Goal: Information Seeking & Learning: Find specific fact

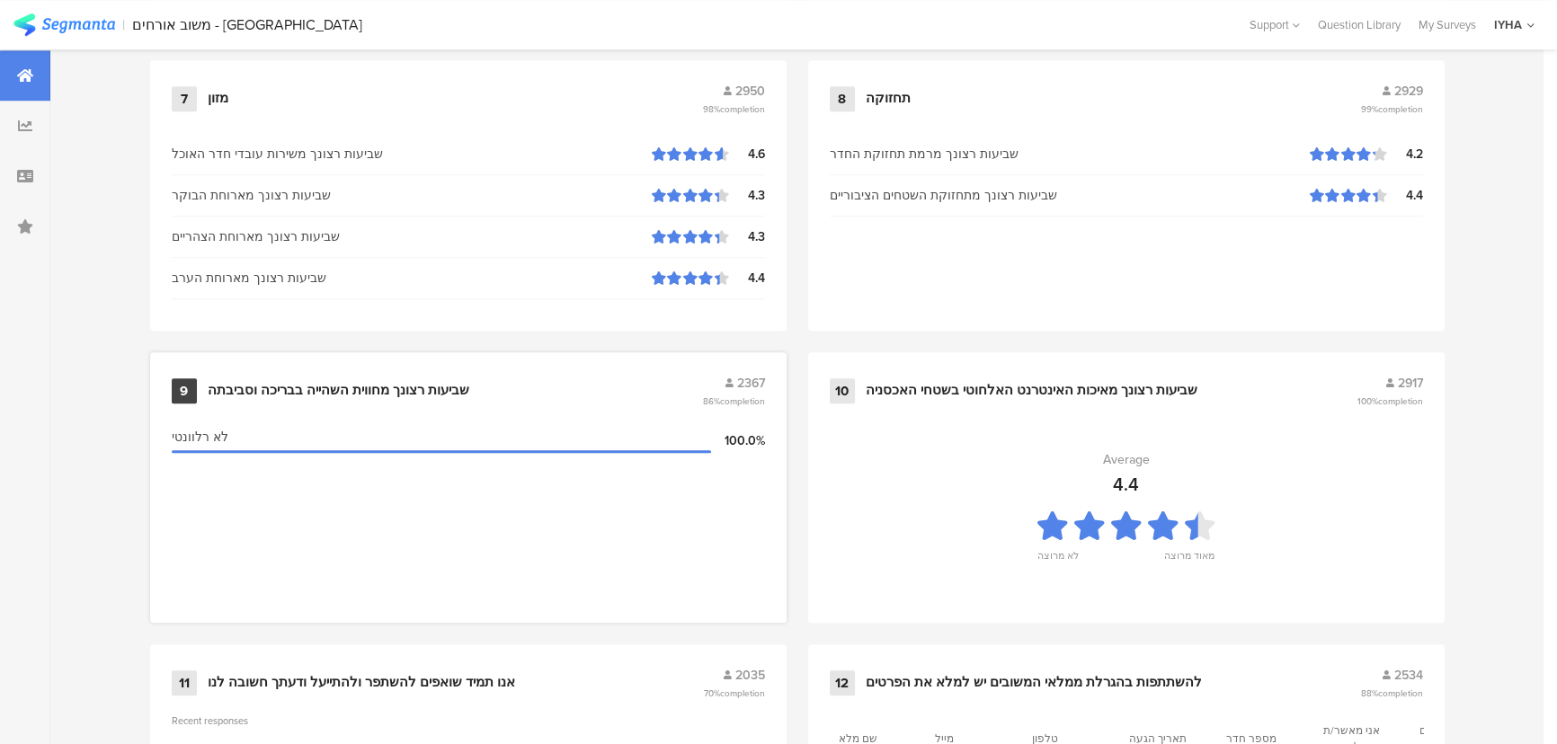
scroll to position [1889, 0]
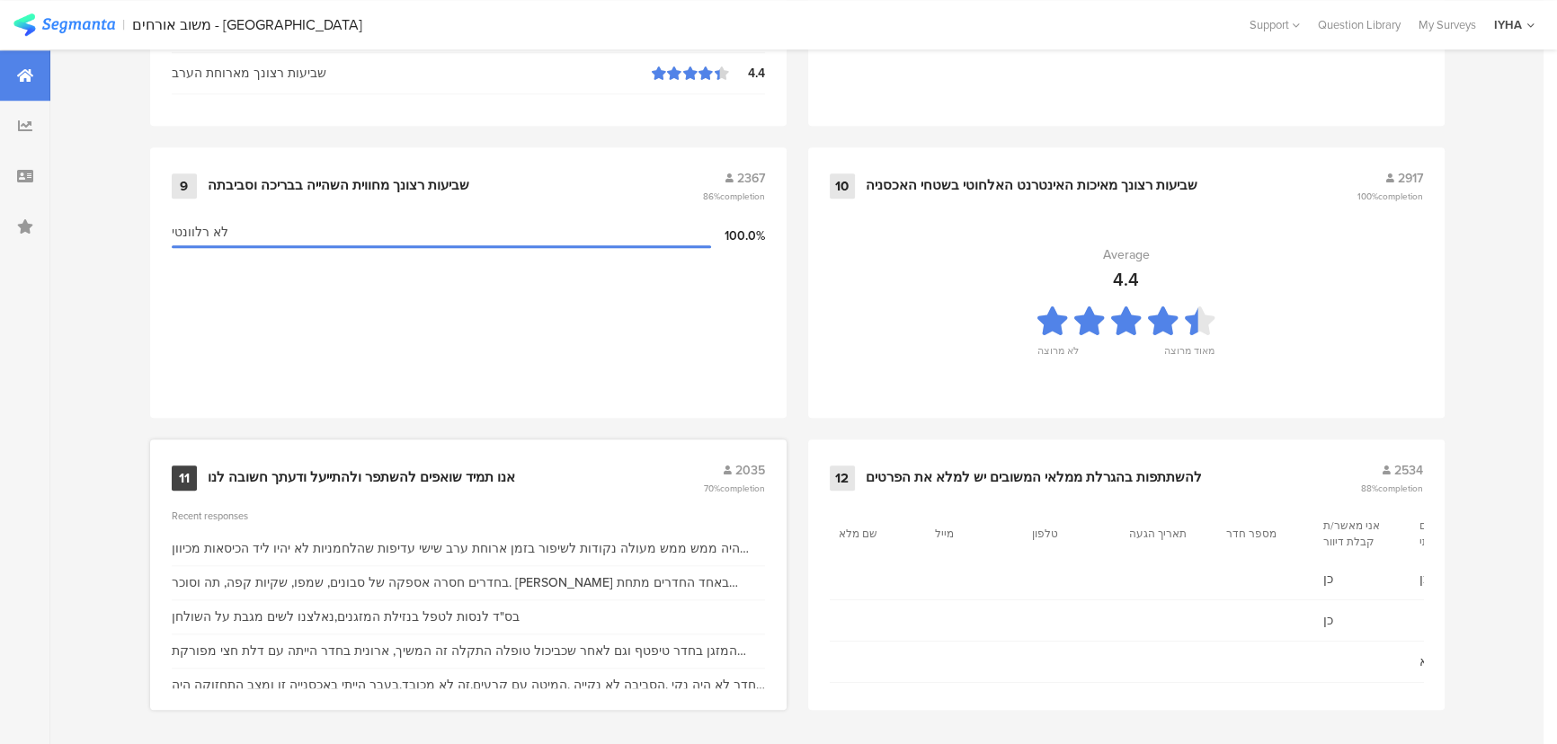
click at [465, 477] on div "אנו תמיד שואפים להשתפר ולהתייעל ודעתך חשובה לנו" at bounding box center [362, 478] width 308 height 18
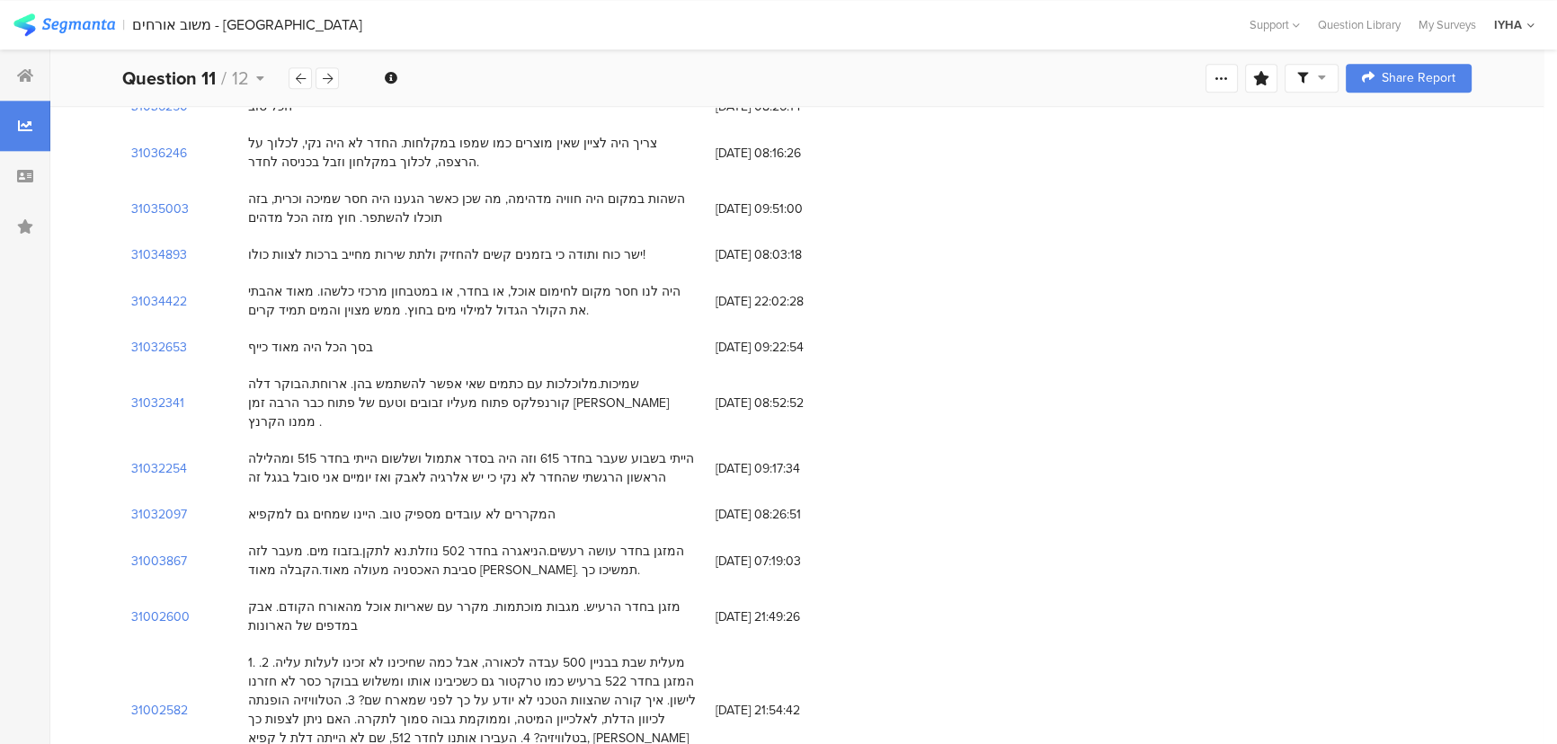
scroll to position [2452, 0]
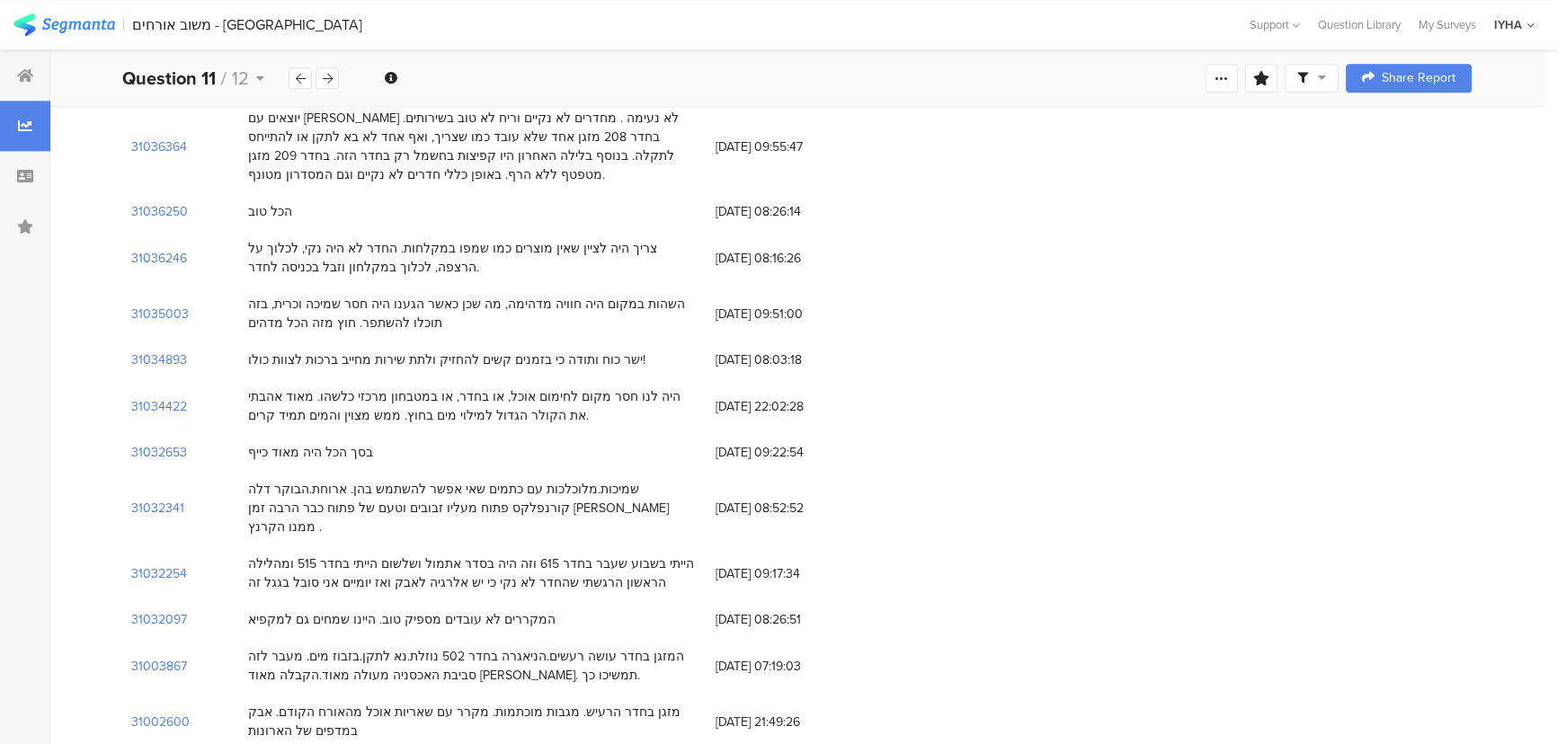
drag, startPoint x: 685, startPoint y: 462, endPoint x: 666, endPoint y: 467, distance: 19.4
click at [686, 555] on div "הייתי בשבוע שעבר בחדר 615 וזה היה בסדר אתמול ושלשום הייתי בחדר 515 ומהלילה הראש…" at bounding box center [473, 574] width 450 height 38
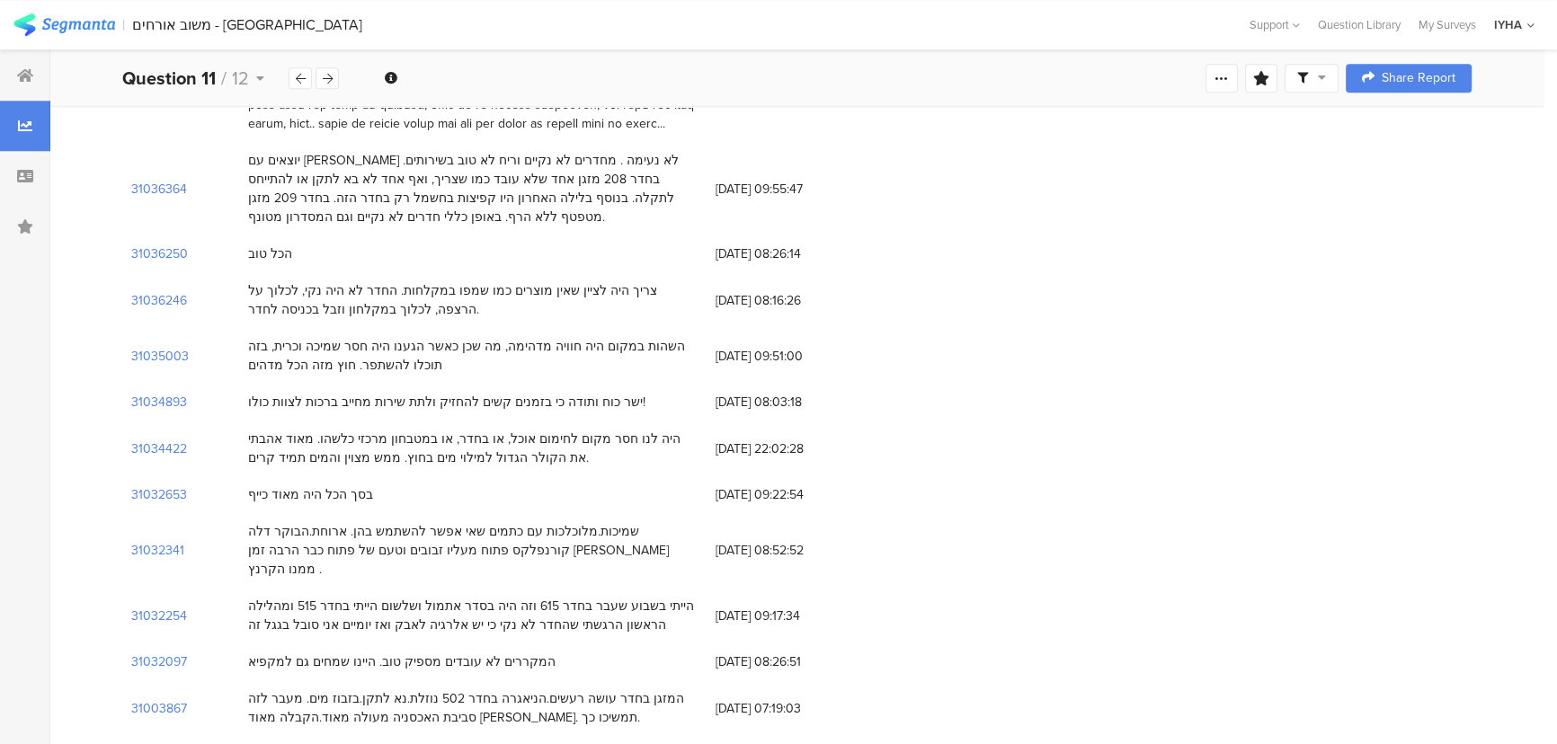
scroll to position [2370, 0]
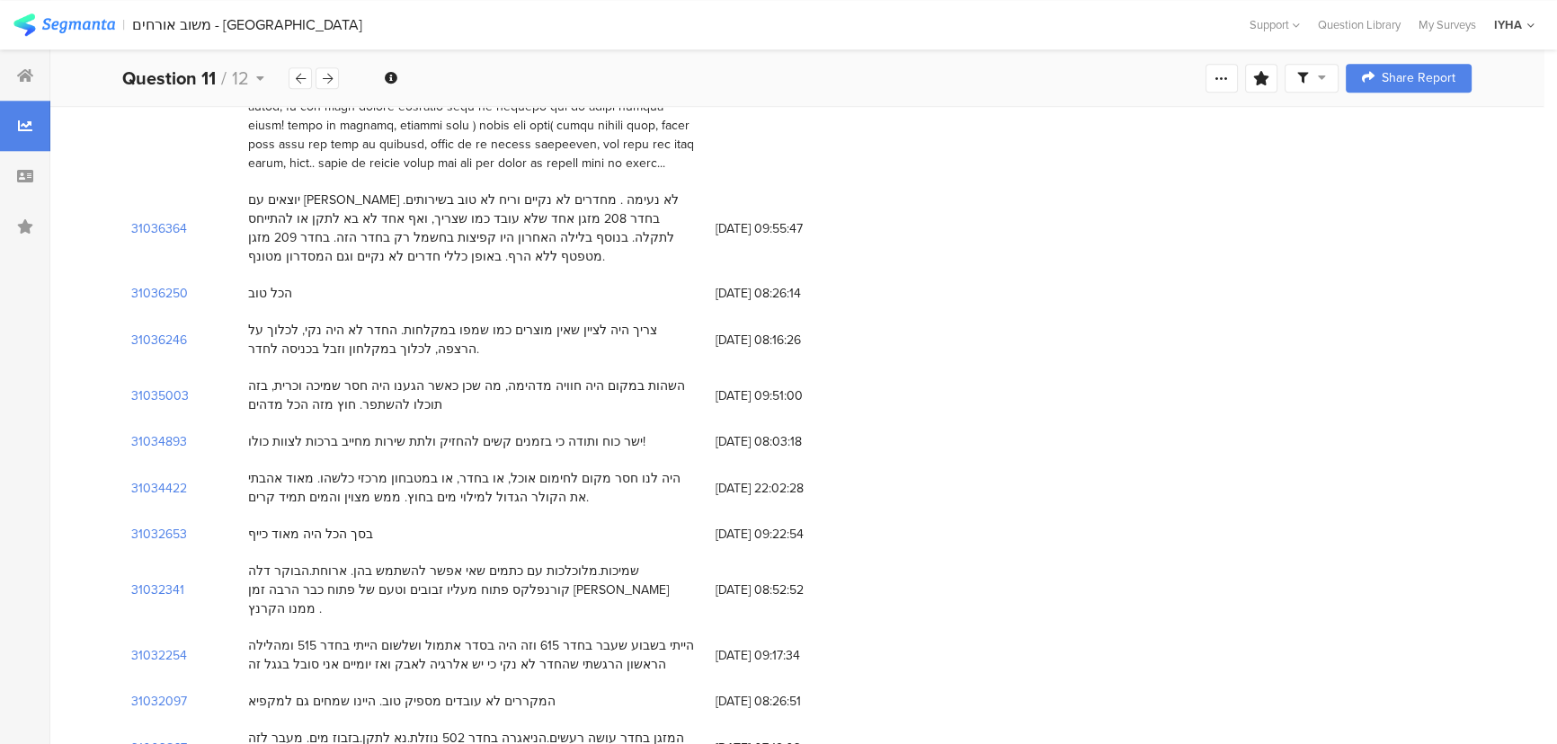
drag, startPoint x: 479, startPoint y: 288, endPoint x: 266, endPoint y: 295, distance: 213.2
click at [266, 377] on div "השהות במקום היה חוויה מדהימה, מה שכן כאשר הגענו היה חסר שמיכה וכרית, בזה תוכלו …" at bounding box center [473, 396] width 450 height 38
click at [138, 387] on section "31035003" at bounding box center [160, 396] width 58 height 19
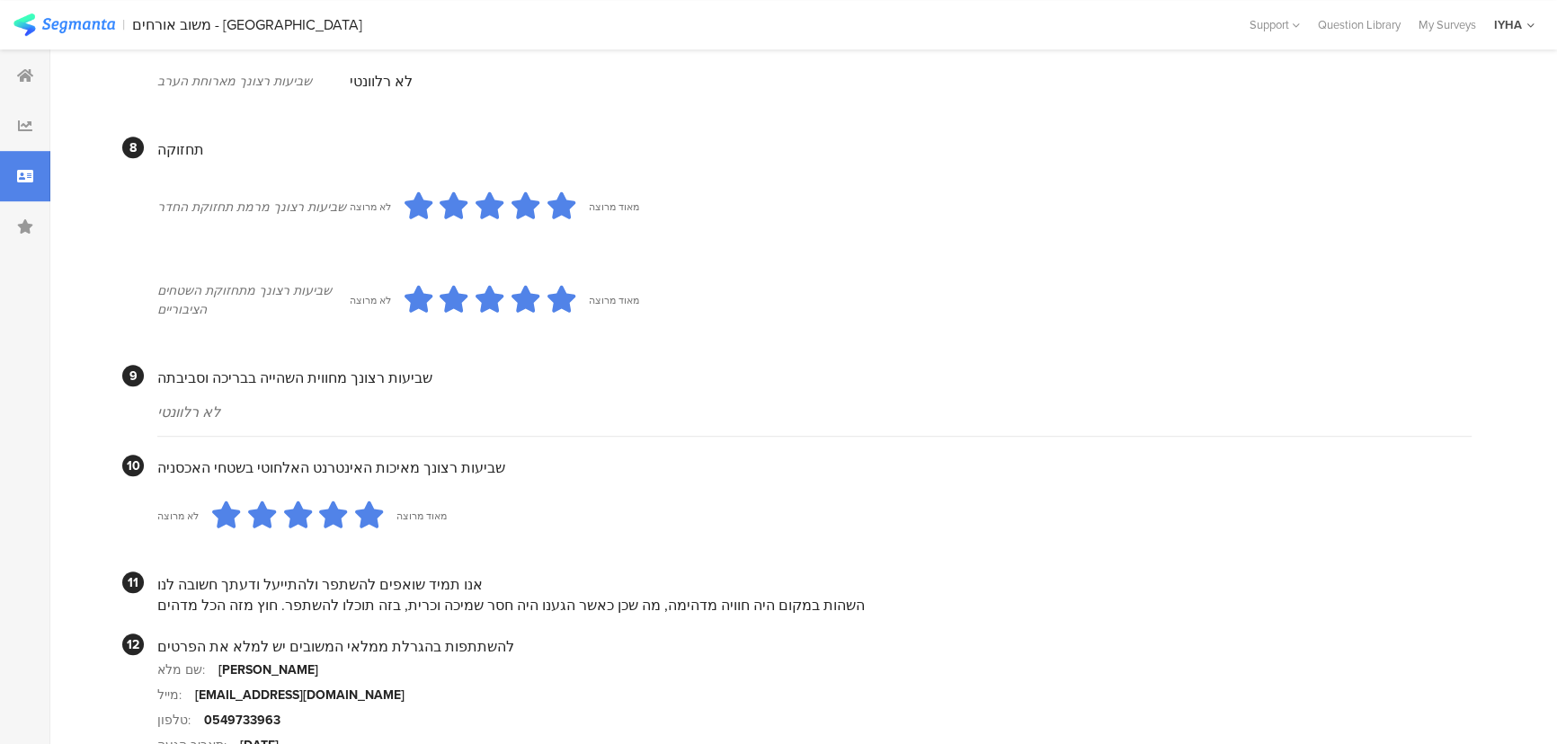
scroll to position [1555, 0]
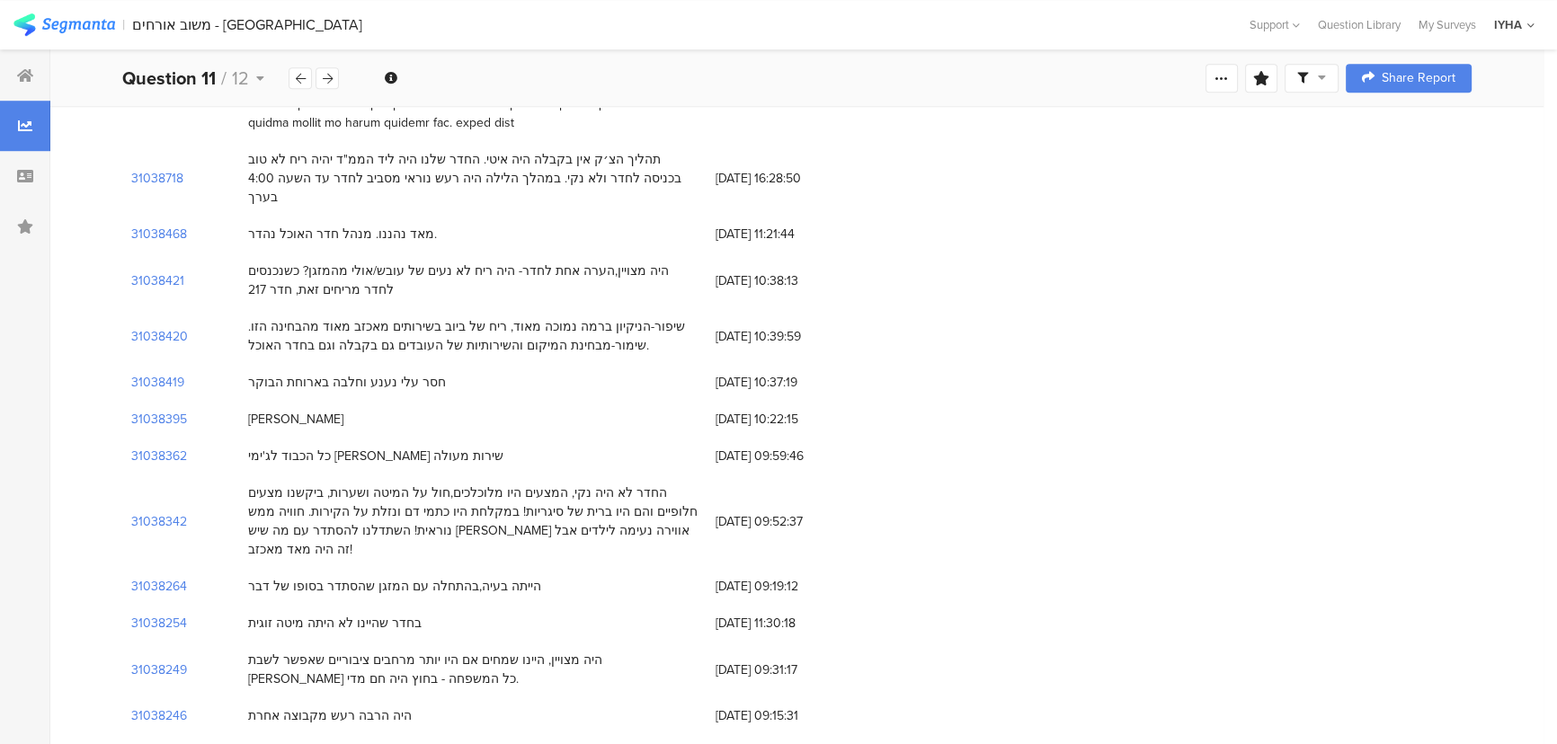
scroll to position [2370, 0]
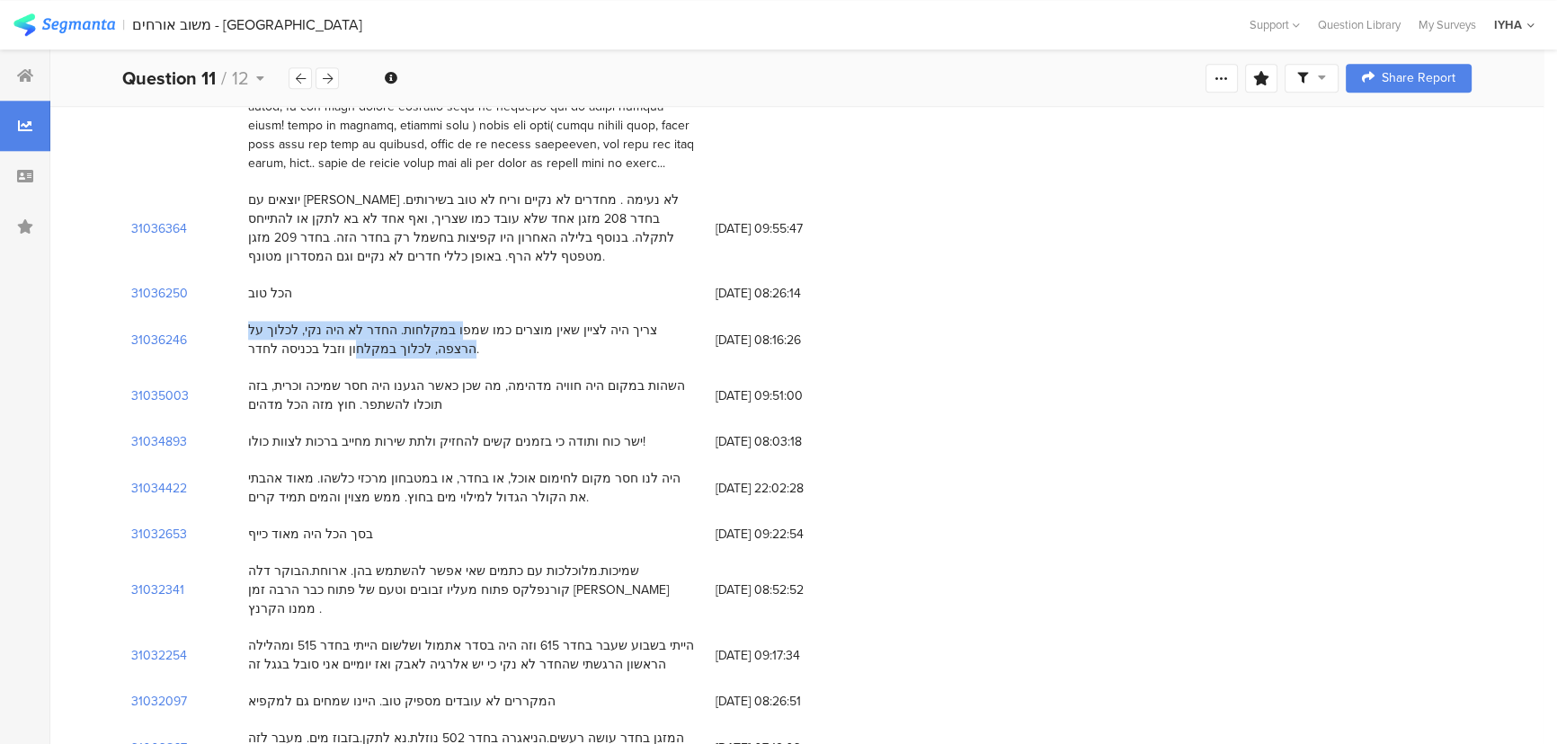
drag, startPoint x: 521, startPoint y: 227, endPoint x: 249, endPoint y: 257, distance: 274.1
click at [249, 312] on div "צריך היה לציין שאין מוצרים כמו שמפו במקלחות. החדר לא היה נקי, לכלוך על הרצפה, ל…" at bounding box center [473, 340] width 468 height 56
click at [173, 331] on section "31036246" at bounding box center [159, 340] width 56 height 19
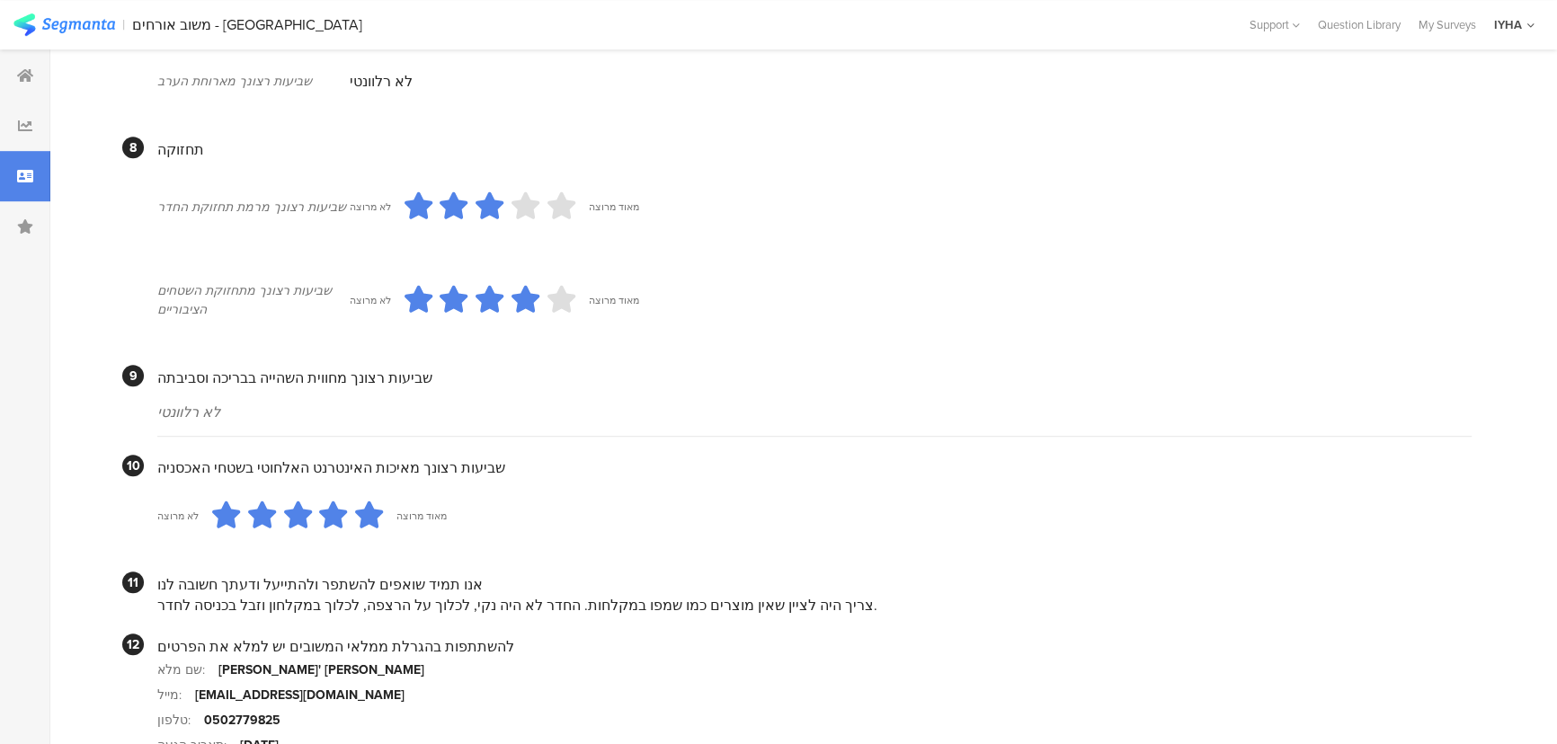
scroll to position [1605, 0]
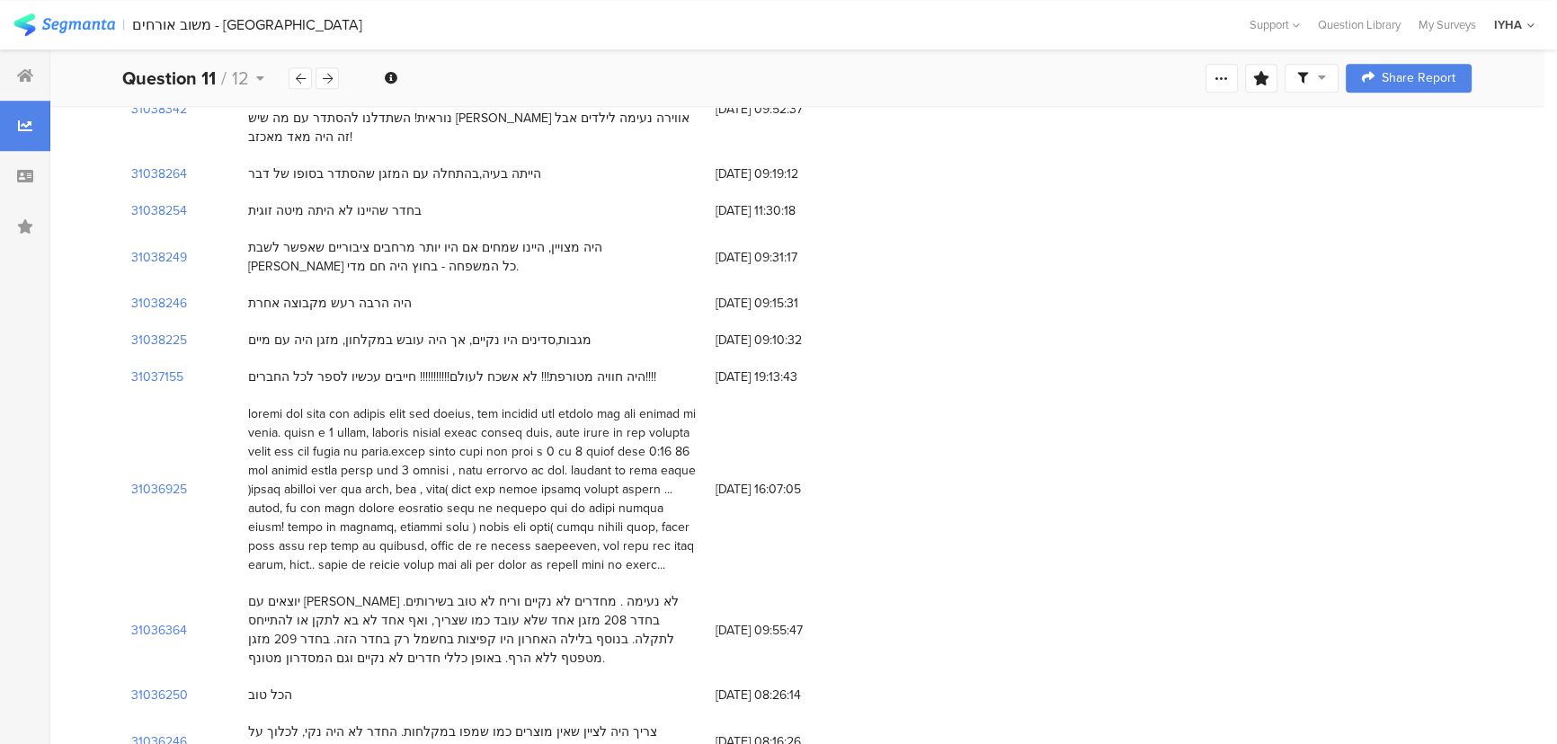
scroll to position [1961, 0]
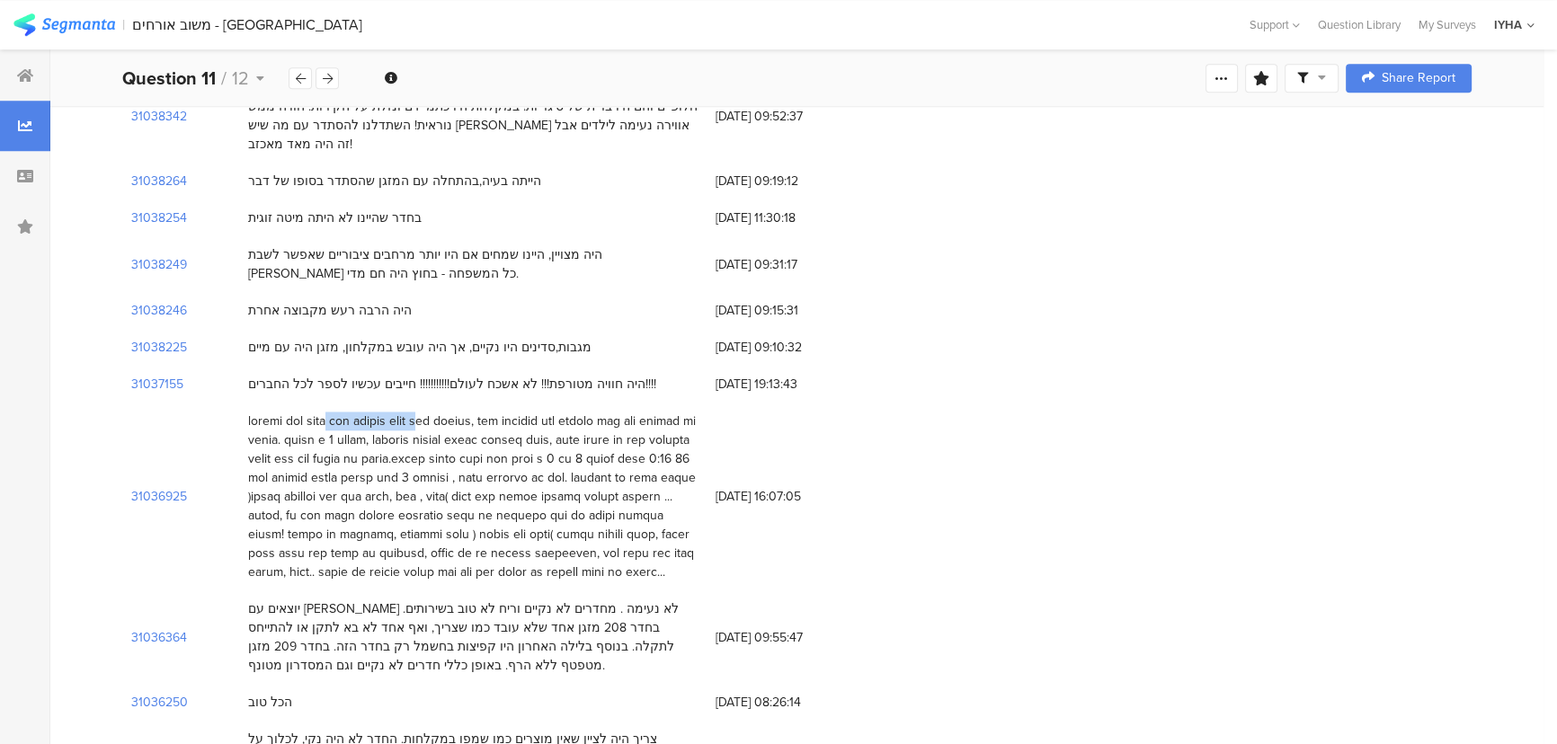
drag, startPoint x: 641, startPoint y: 317, endPoint x: 544, endPoint y: 309, distance: 97.4
click at [544, 412] on div at bounding box center [473, 497] width 450 height 170
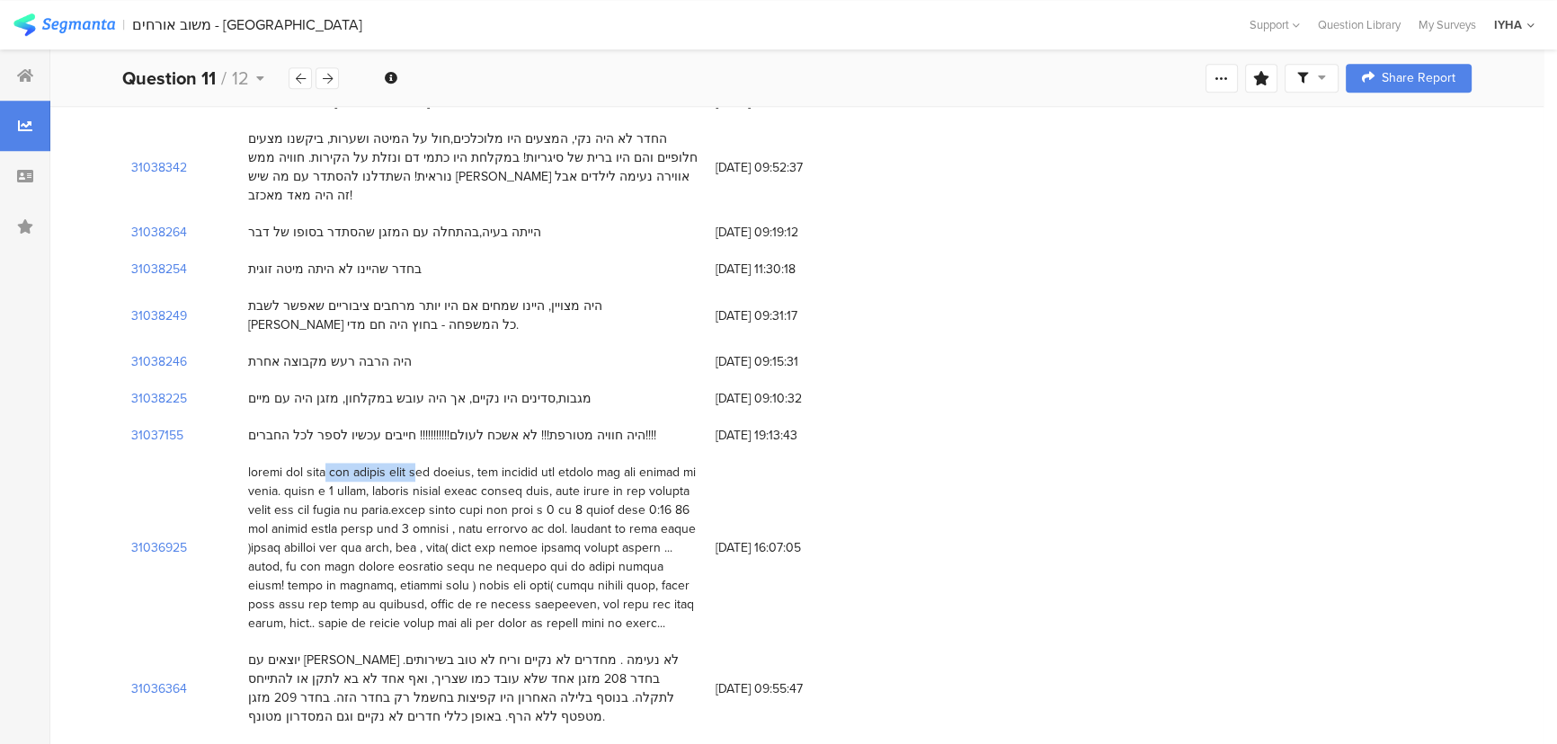
scroll to position [1798, 0]
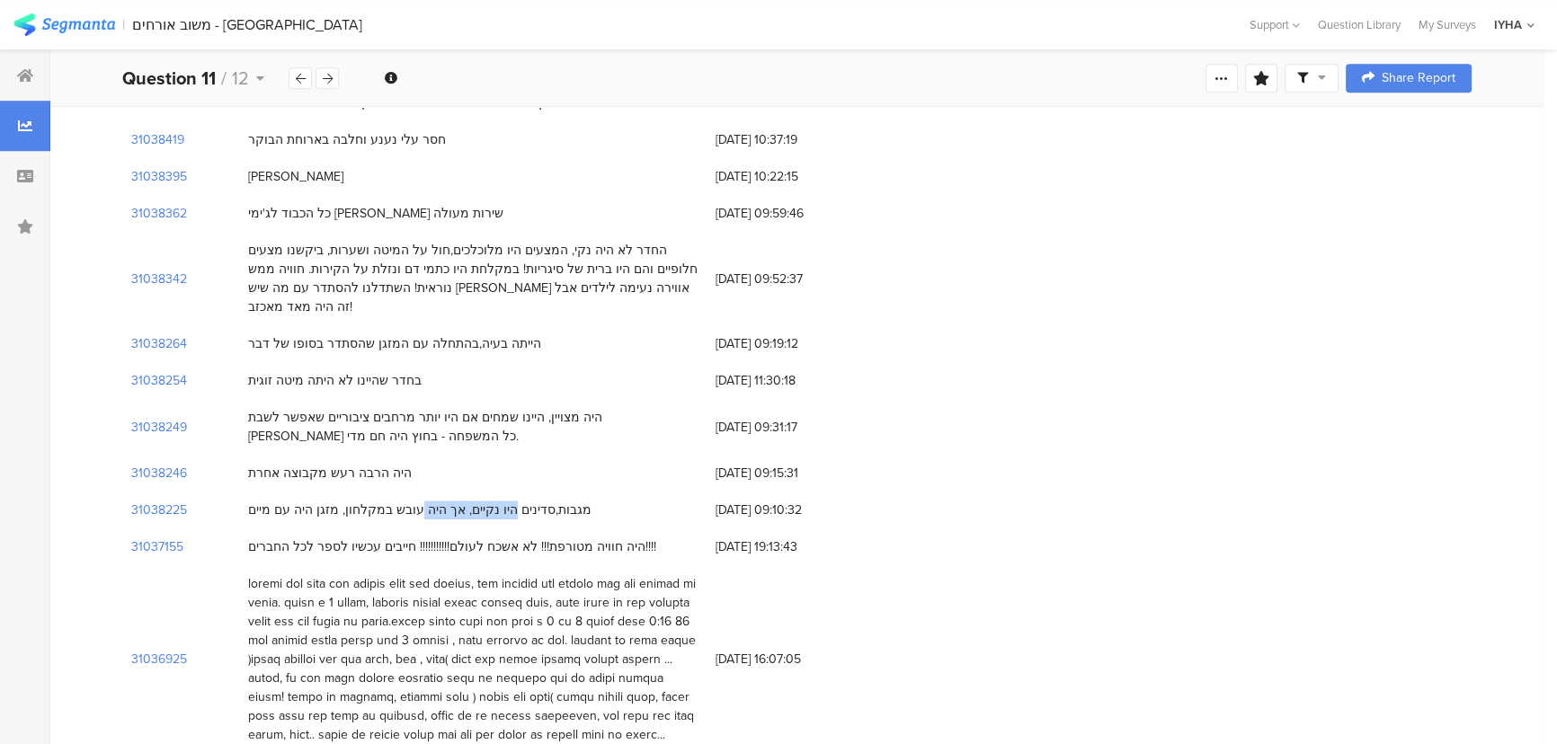
drag, startPoint x: 509, startPoint y: 417, endPoint x: 425, endPoint y: 413, distance: 83.7
click at [431, 501] on div "מגבות,סדינים היו נקיים, אך היה עובש במקלחון, מזגן היה עם מיים" at bounding box center [419, 510] width 343 height 19
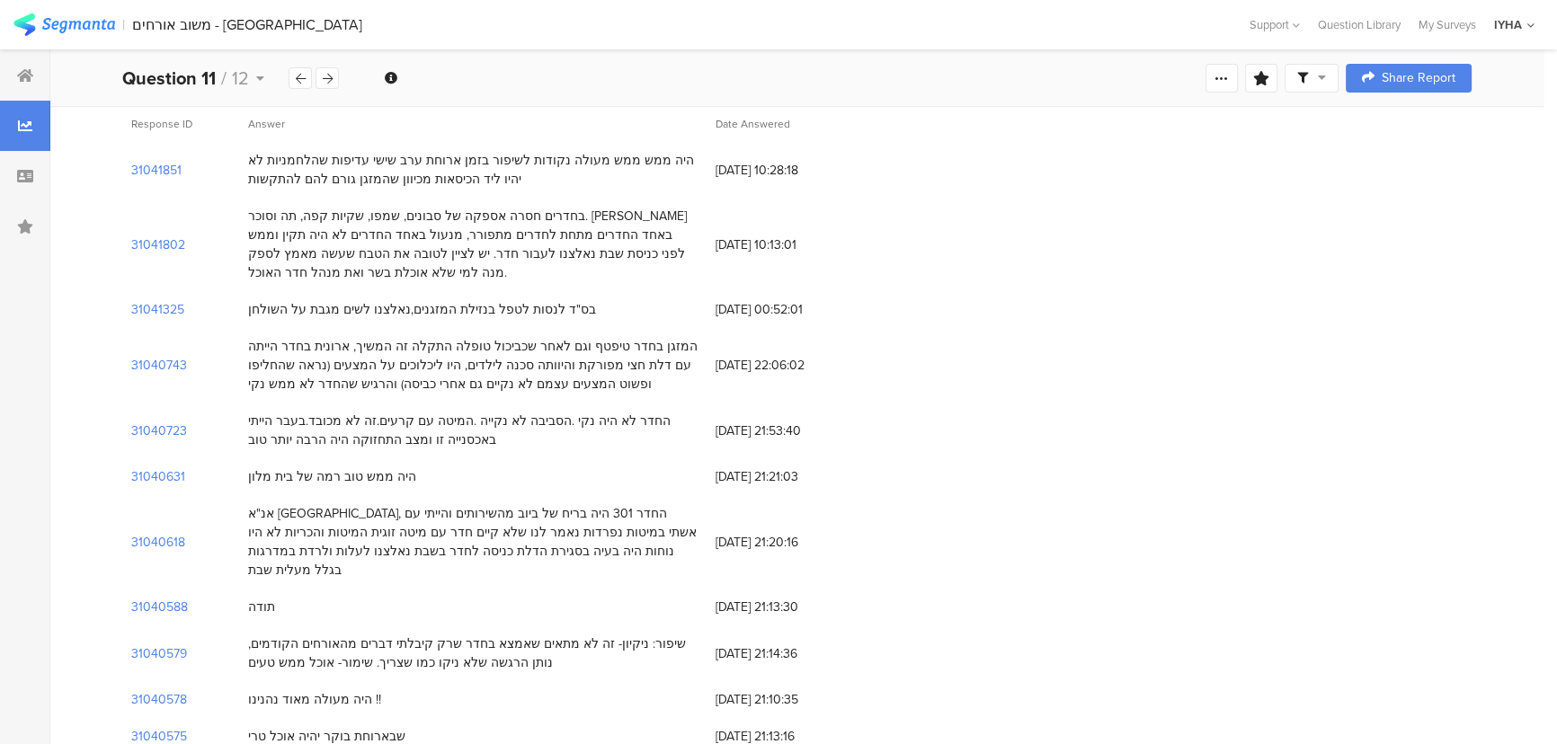
scroll to position [0, 0]
